Goal: Navigation & Orientation: Find specific page/section

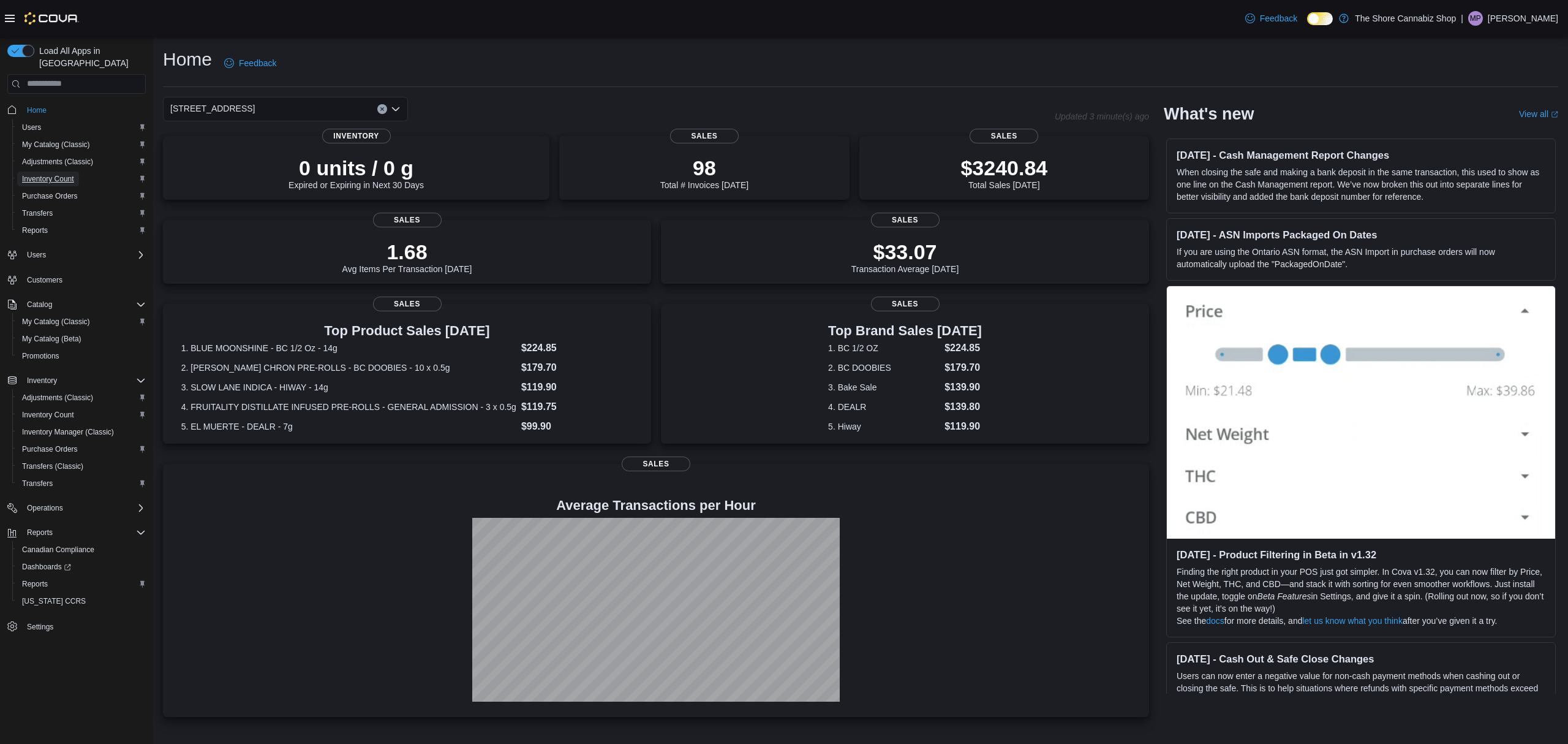
click at [51, 174] on span "Inventory Count" at bounding box center [47, 179] width 52 height 9
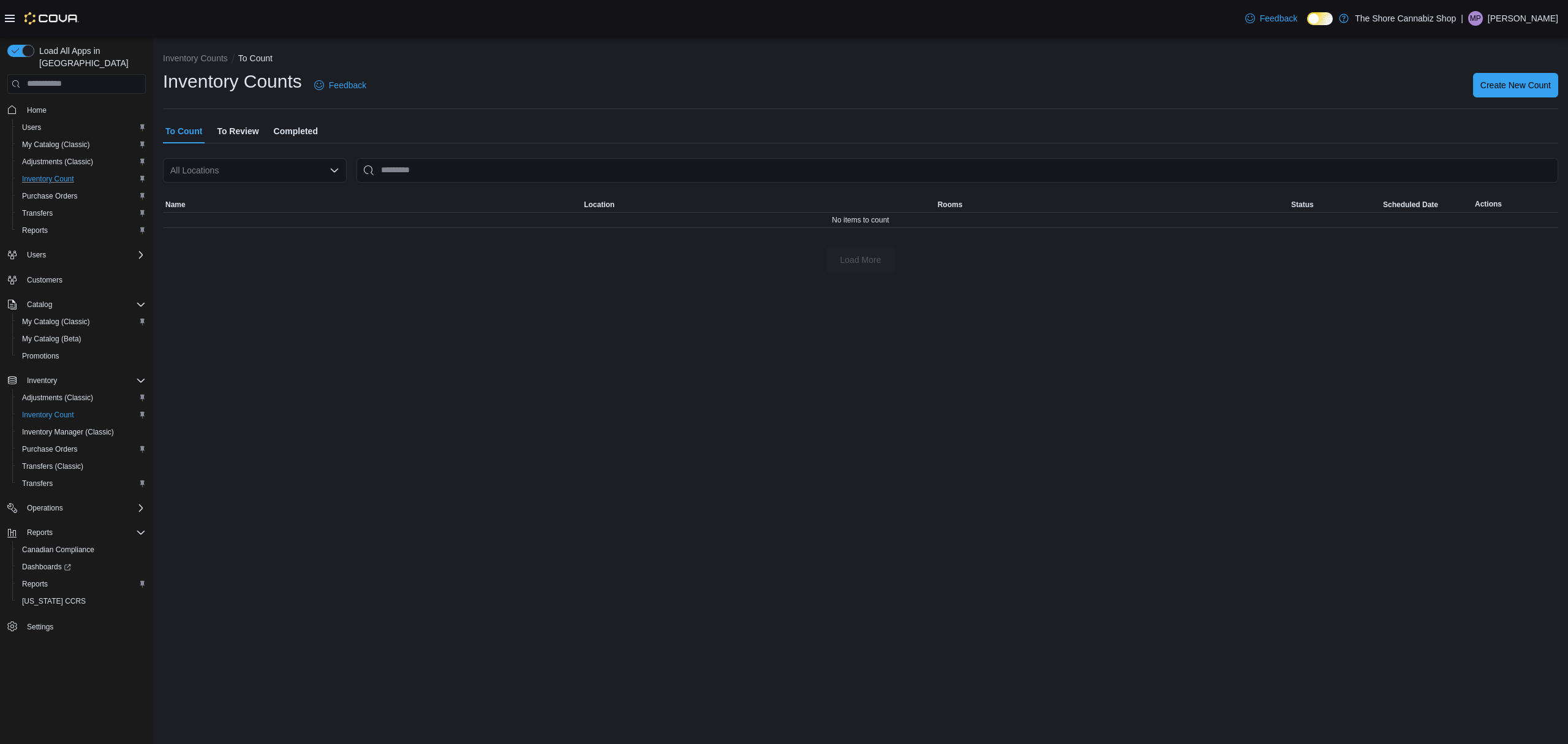
click at [249, 133] on span "To Review" at bounding box center [238, 132] width 42 height 25
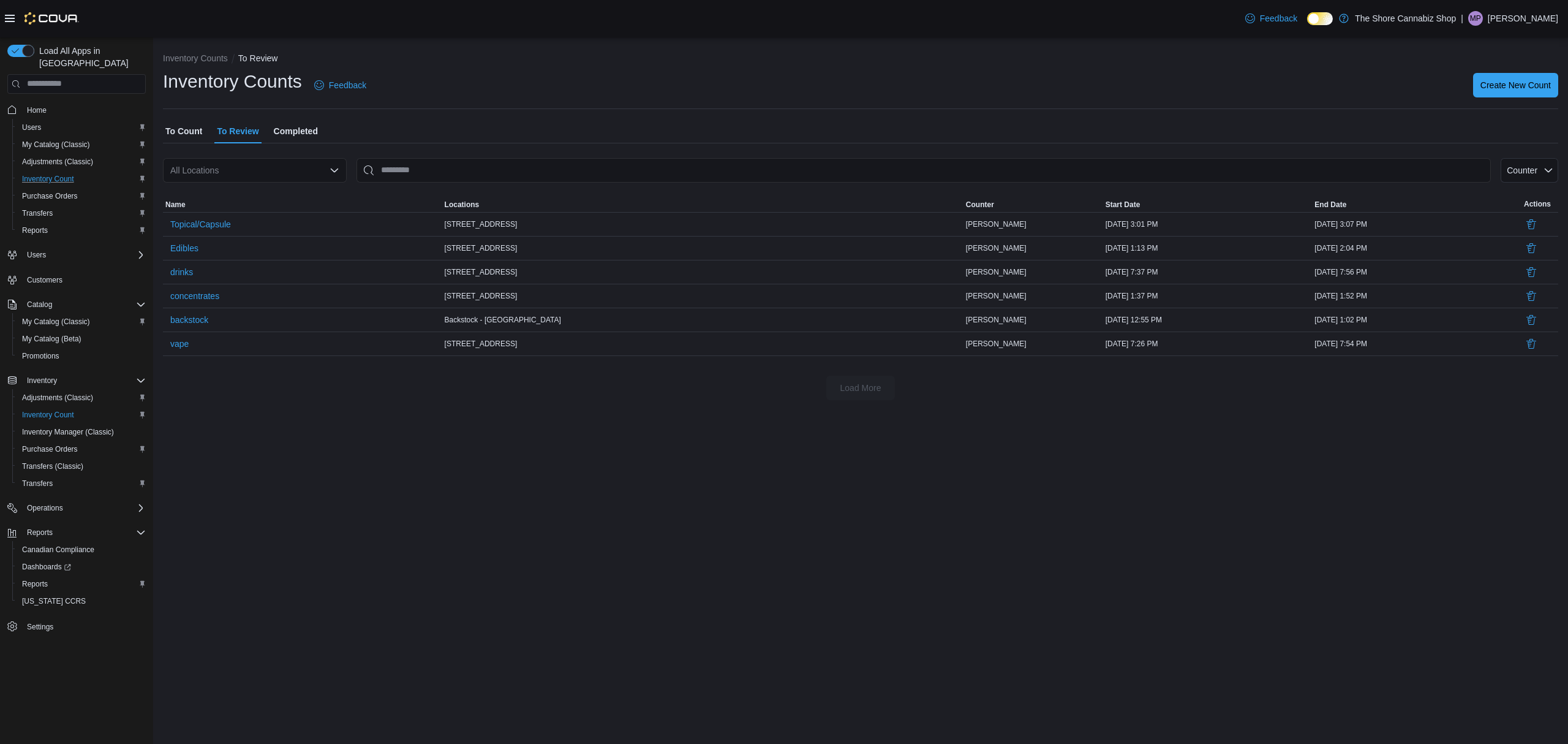
click at [292, 128] on span "Completed" at bounding box center [295, 132] width 44 height 25
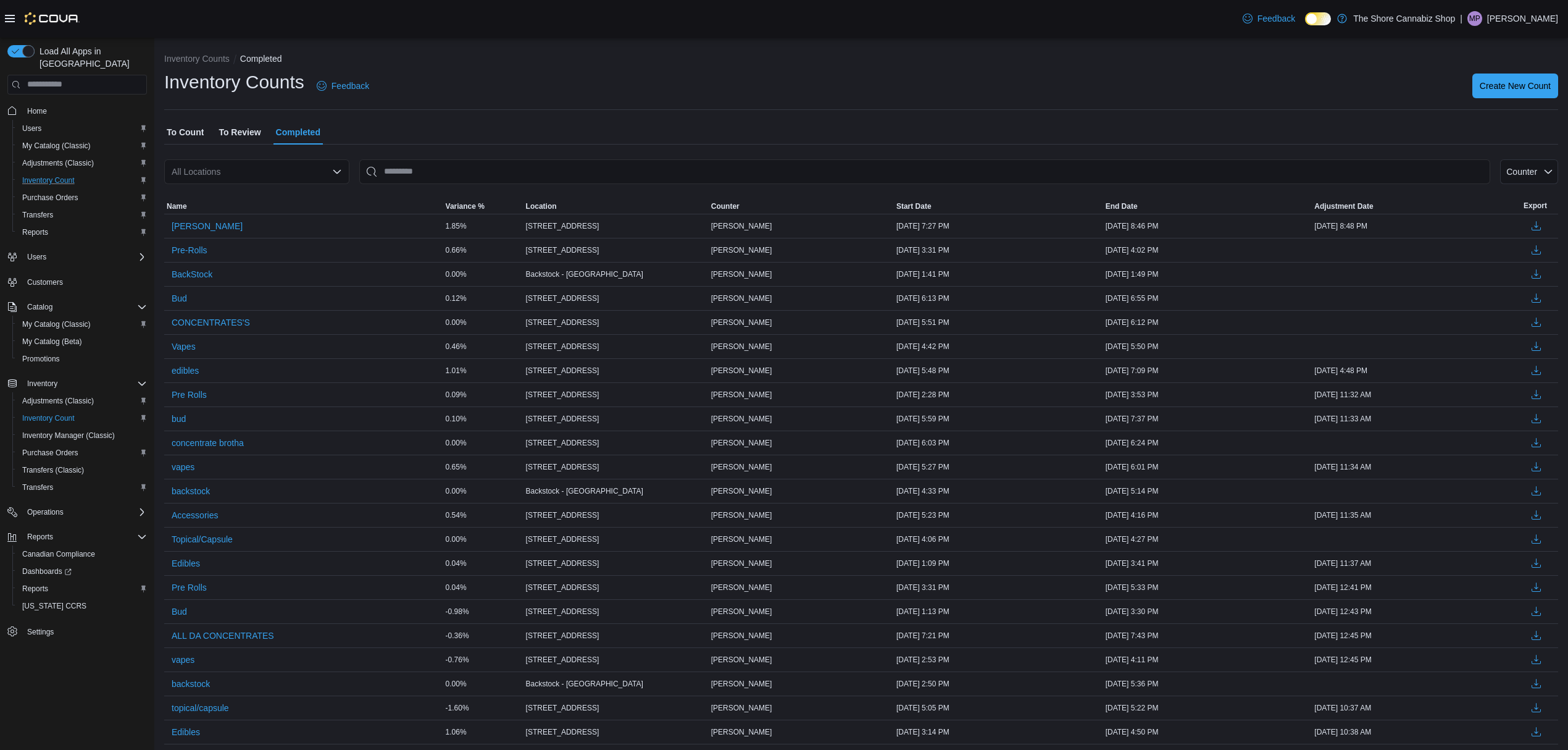
click at [228, 131] on span "To Review" at bounding box center [239, 133] width 42 height 25
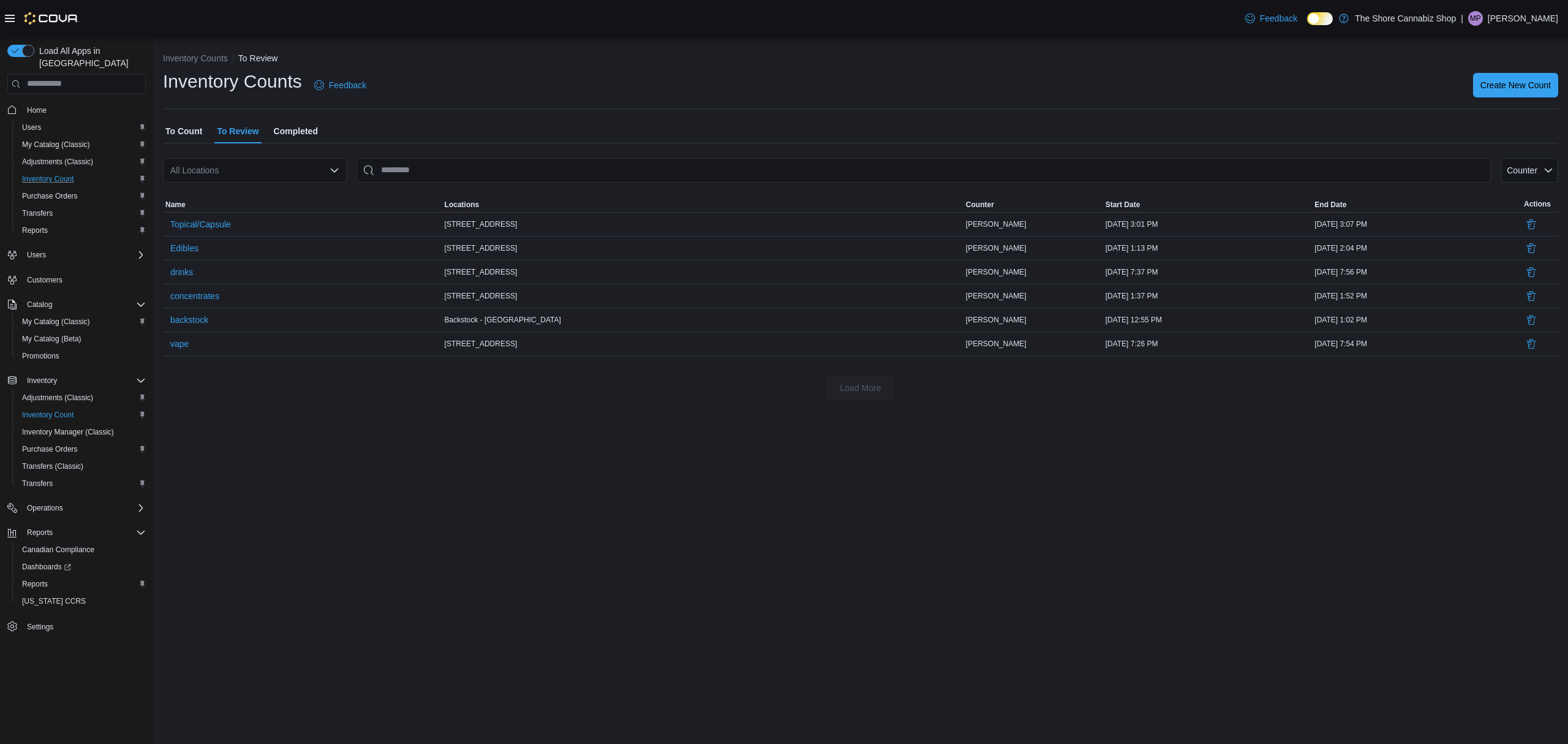
click at [284, 132] on span "Completed" at bounding box center [295, 132] width 44 height 25
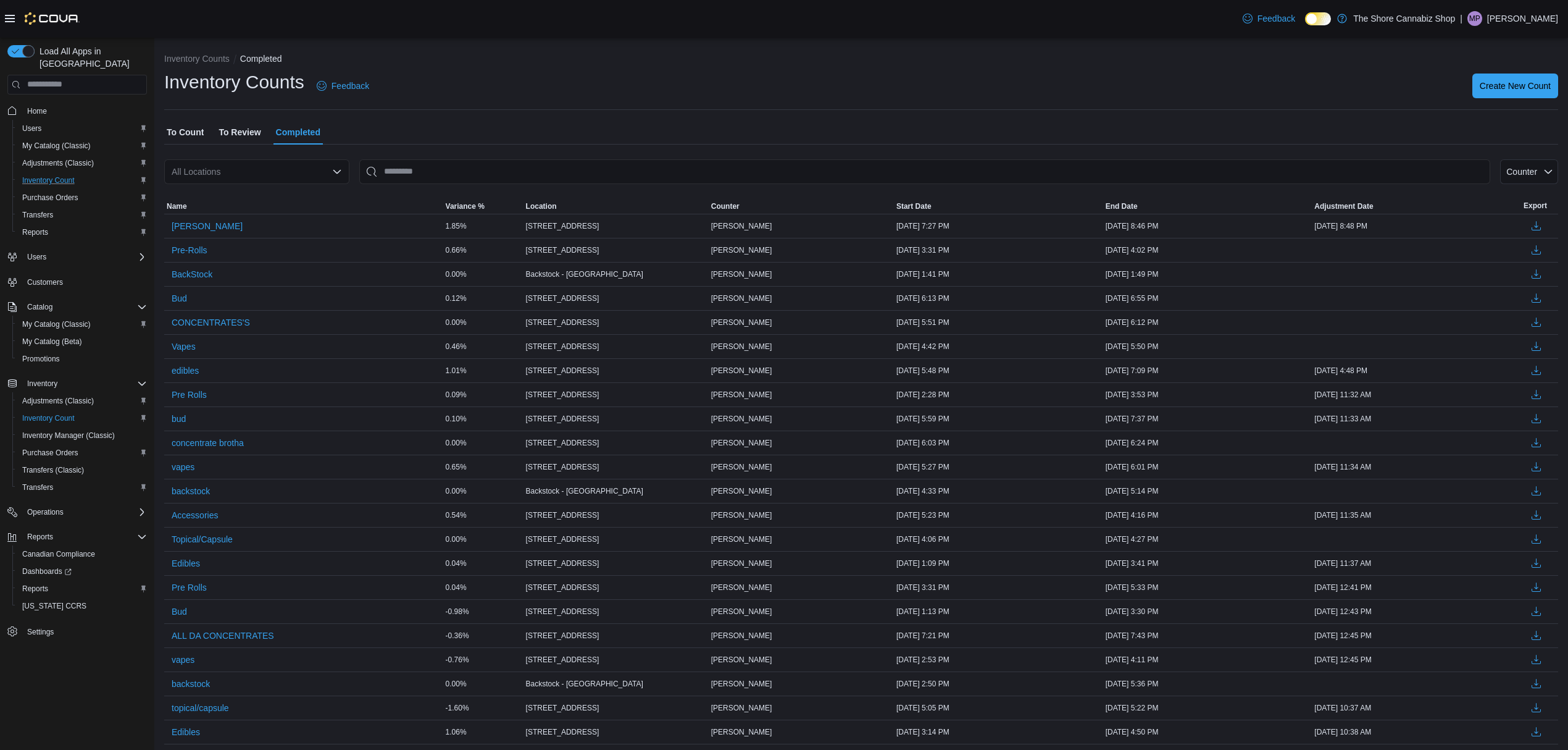
click at [54, 103] on span "Home" at bounding box center [84, 111] width 125 height 15
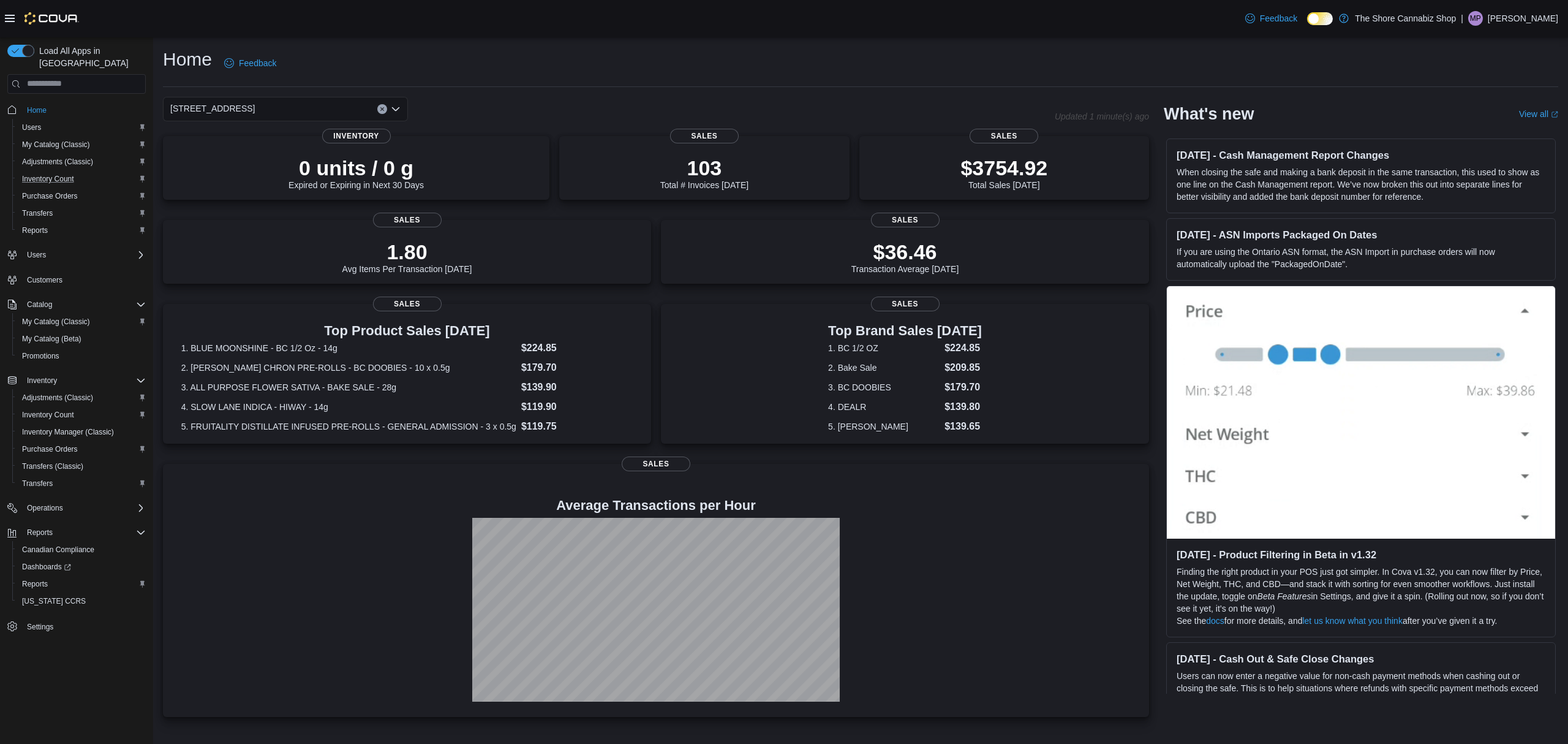
click at [572, 59] on div "Home Feedback" at bounding box center [860, 63] width 1395 height 32
drag, startPoint x: 361, startPoint y: 17, endPoint x: 361, endPoint y: 27, distance: 10.0
click at [361, 17] on div "Feedback Dark Mode The Shore Cannabiz Shop | MP [PERSON_NAME]" at bounding box center [784, 18] width 1568 height 37
click at [32, 105] on span "Home" at bounding box center [36, 110] width 20 height 9
